Goal: Check status: Check status

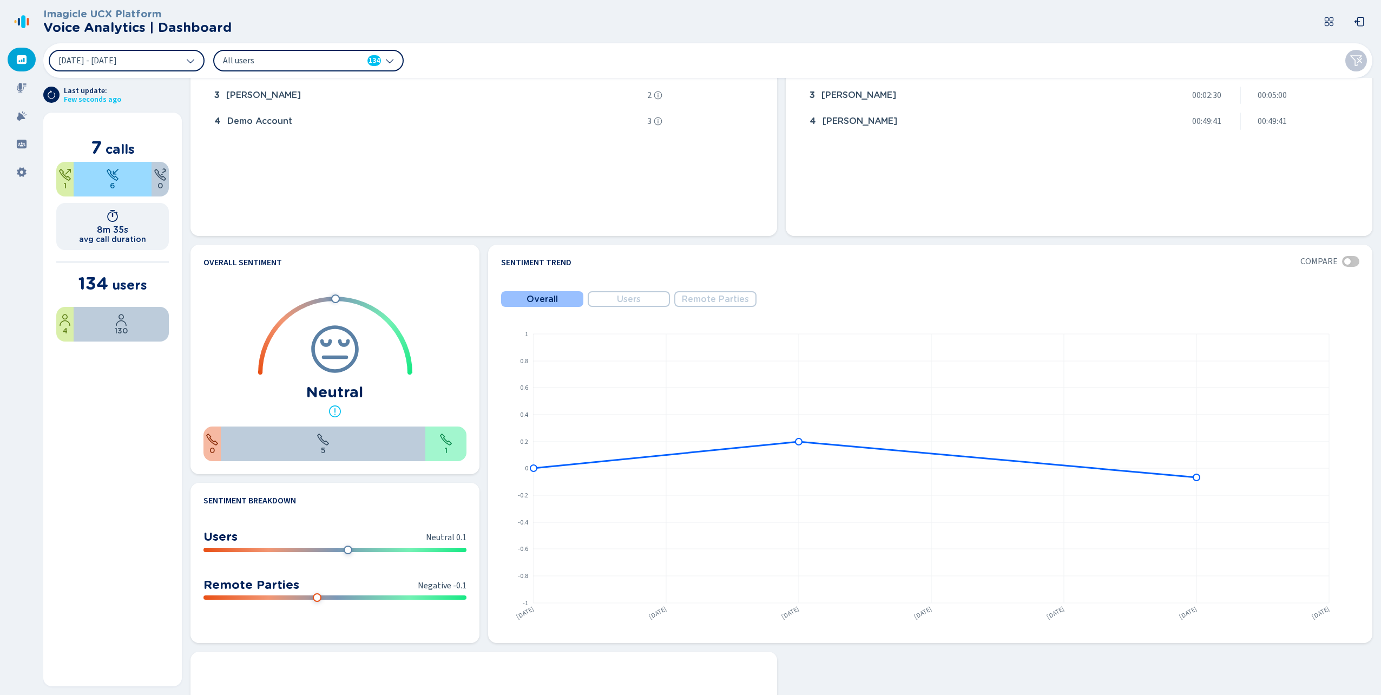
scroll to position [378, 0]
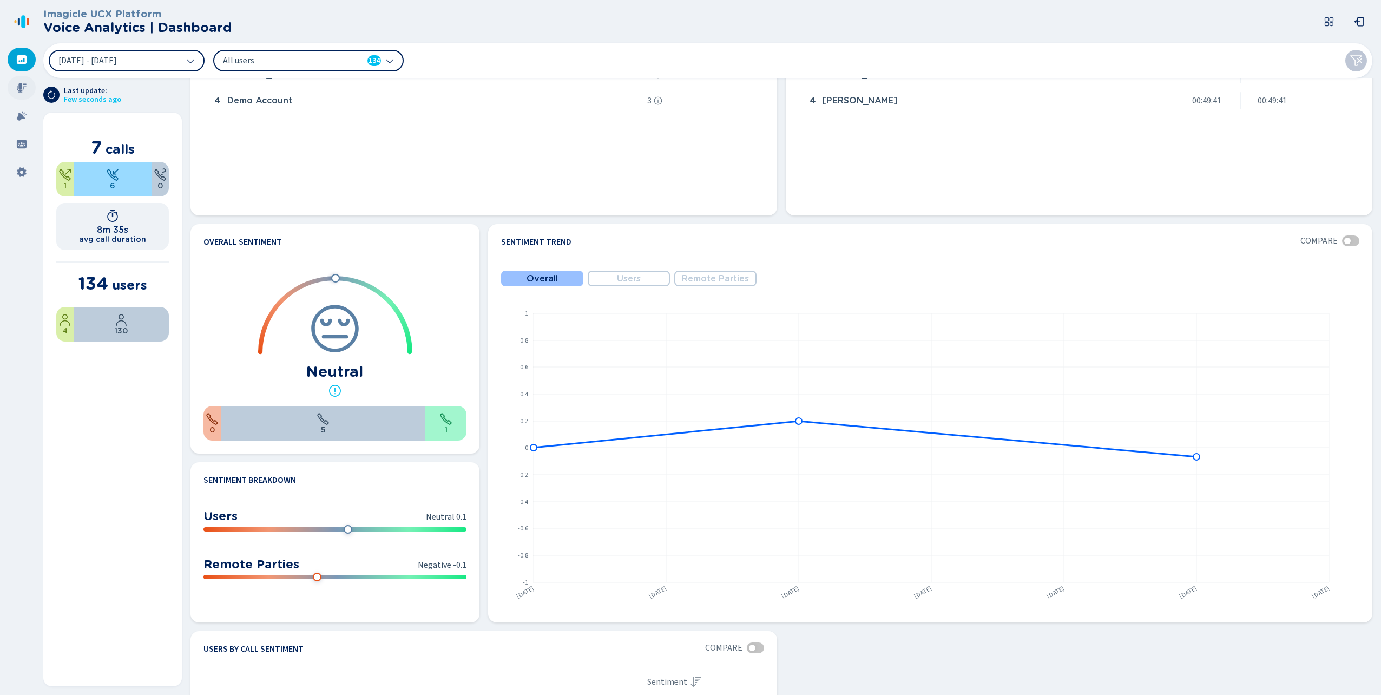
click at [24, 89] on icon at bounding box center [21, 87] width 11 height 11
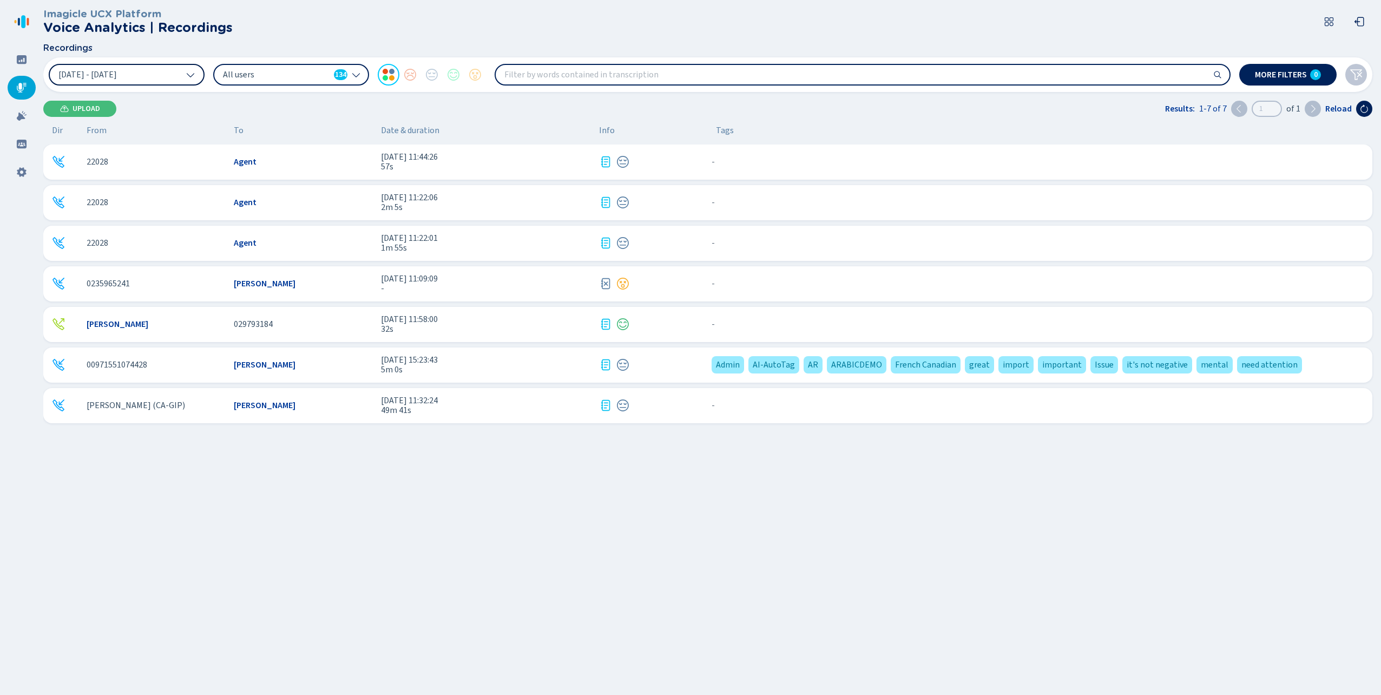
click at [156, 75] on button "[DATE] - [DATE]" at bounding box center [127, 75] width 156 height 22
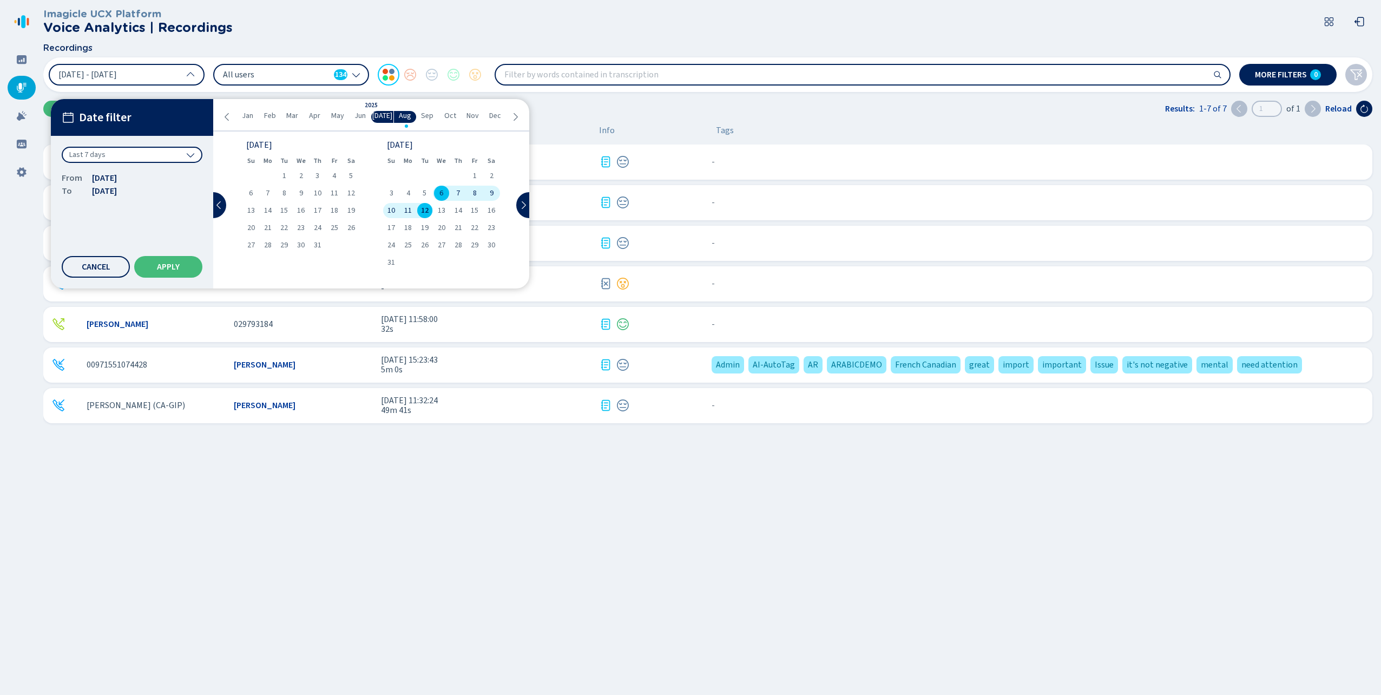
click at [223, 116] on icon at bounding box center [227, 117] width 9 height 9
click at [224, 113] on icon at bounding box center [227, 117] width 9 height 9
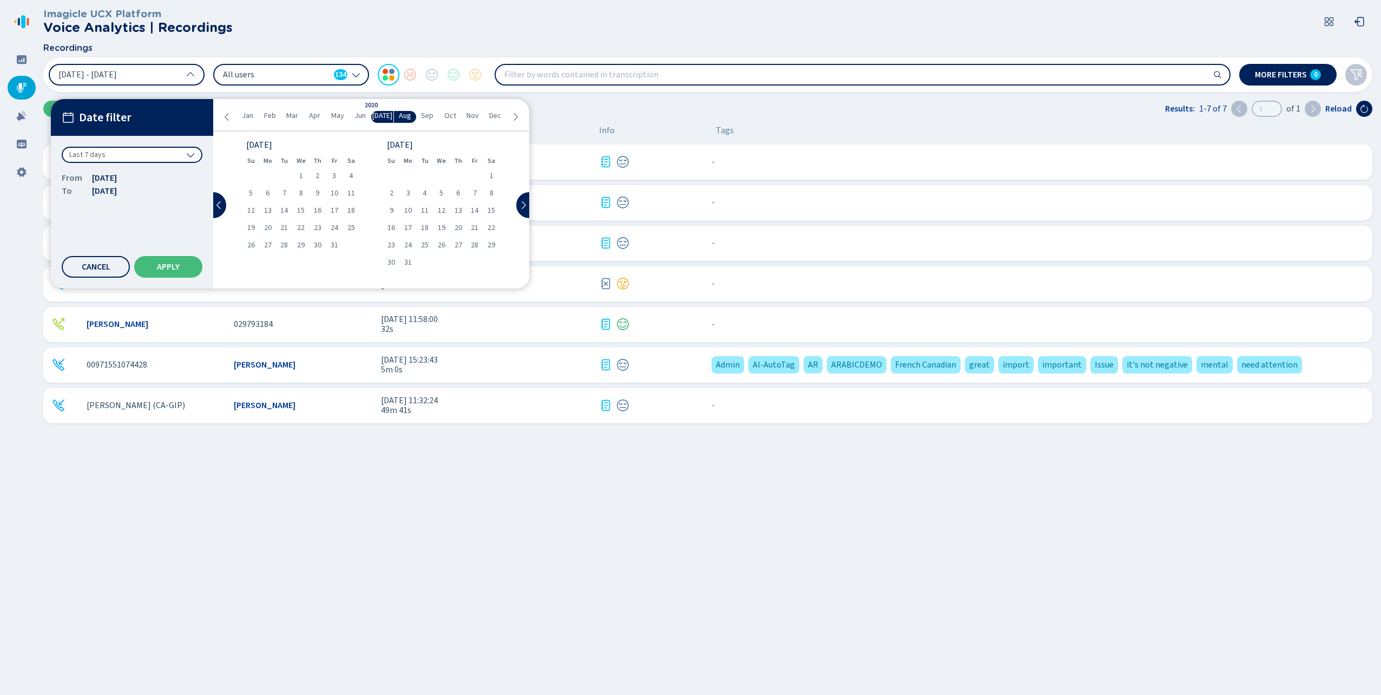
click at [224, 113] on icon at bounding box center [227, 117] width 9 height 9
click at [272, 179] on div "1" at bounding box center [267, 175] width 17 height 15
click at [179, 262] on button "Apply" at bounding box center [168, 267] width 68 height 22
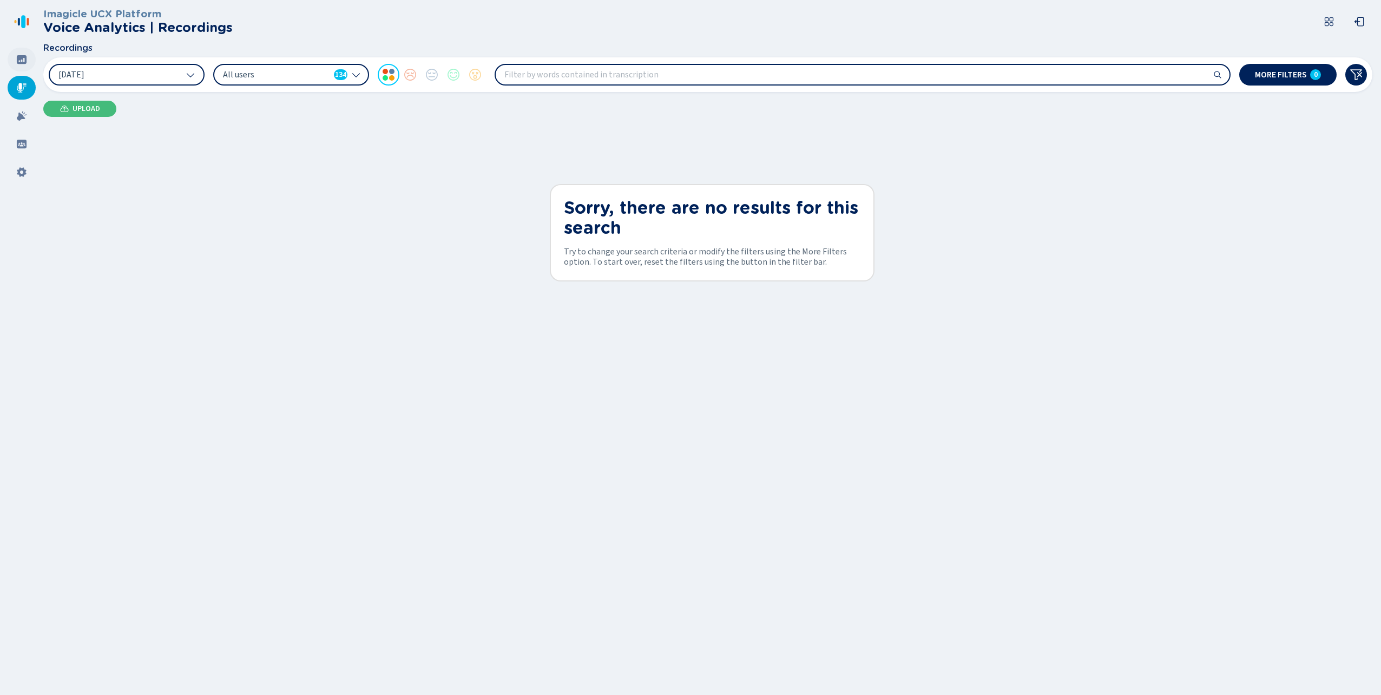
click at [25, 56] on icon at bounding box center [22, 59] width 10 height 9
